Goal: Check status: Check status

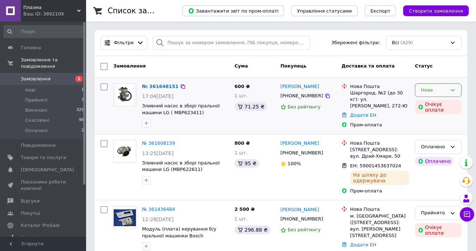
click at [439, 89] on div "Нове" at bounding box center [434, 91] width 26 height 8
click at [421, 105] on li "Прийнято" at bounding box center [439, 104] width 46 height 13
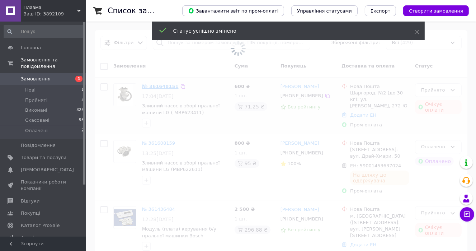
click at [167, 85] on span at bounding box center [238, 48] width 476 height 97
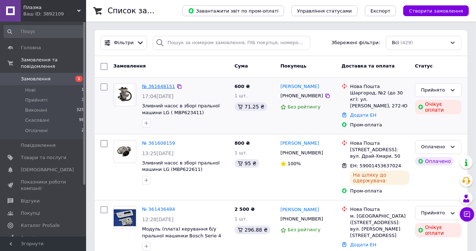
click at [148, 85] on link "№ 361648151" at bounding box center [158, 86] width 33 height 5
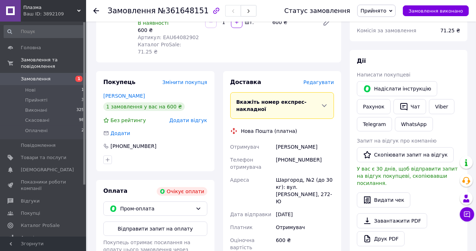
scroll to position [180, 0]
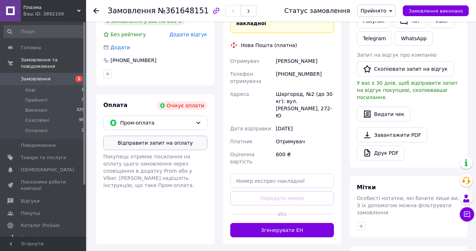
click at [187, 136] on button "Відправити запит на оплату" at bounding box center [155, 143] width 104 height 14
click at [33, 97] on span "Прийняті" at bounding box center [36, 100] width 22 height 6
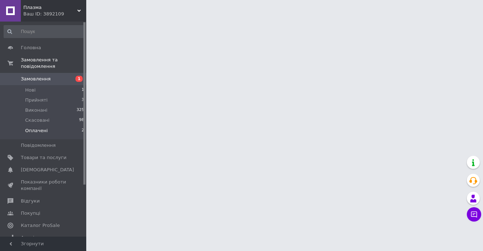
click at [32, 127] on span "Оплачені" at bounding box center [36, 130] width 23 height 6
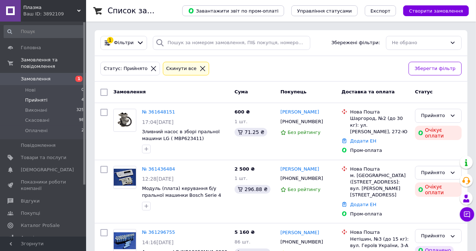
click at [200, 66] on icon at bounding box center [202, 68] width 5 height 5
